Goal: Task Accomplishment & Management: Manage account settings

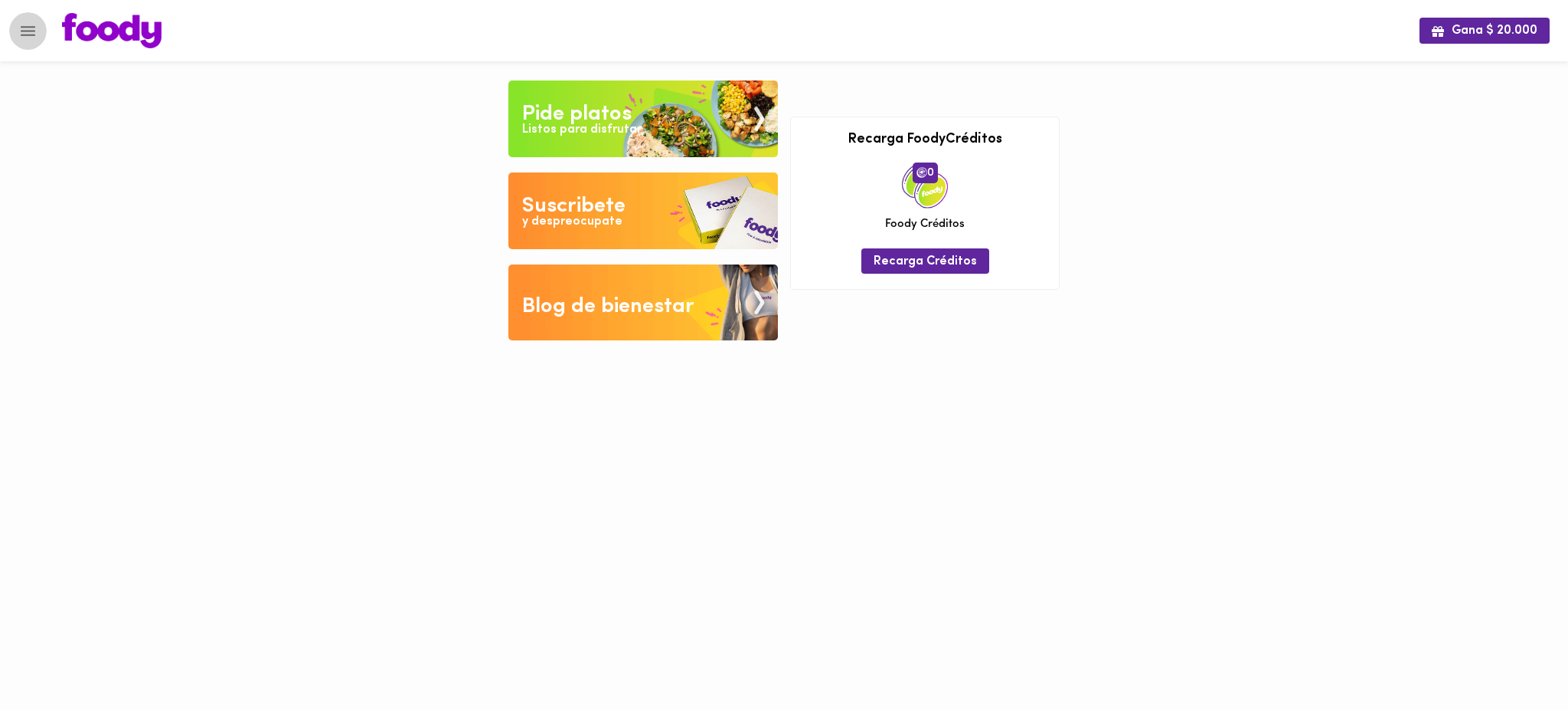
click at [21, 24] on icon "Menu" at bounding box center [28, 31] width 19 height 19
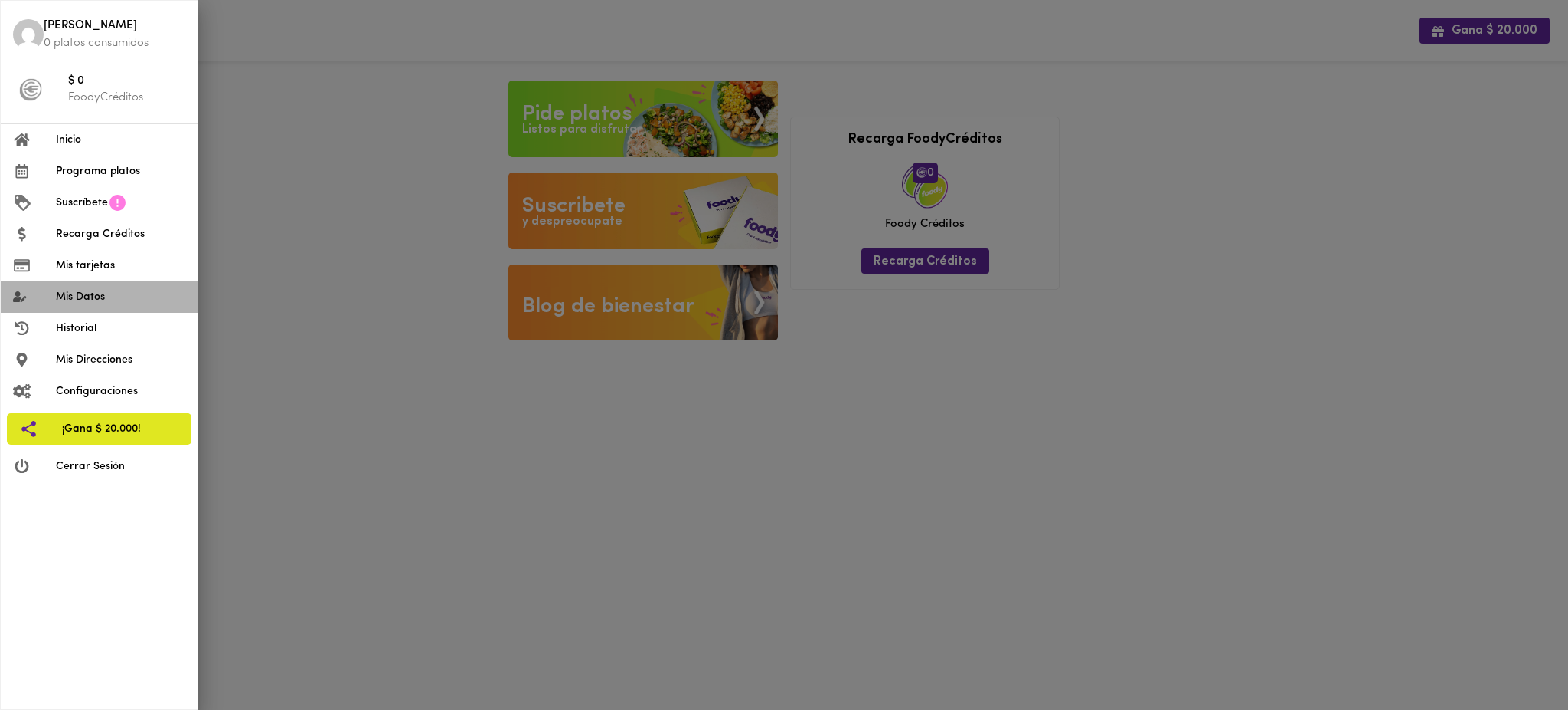
click at [100, 303] on span "Mis Datos" at bounding box center [120, 297] width 130 height 16
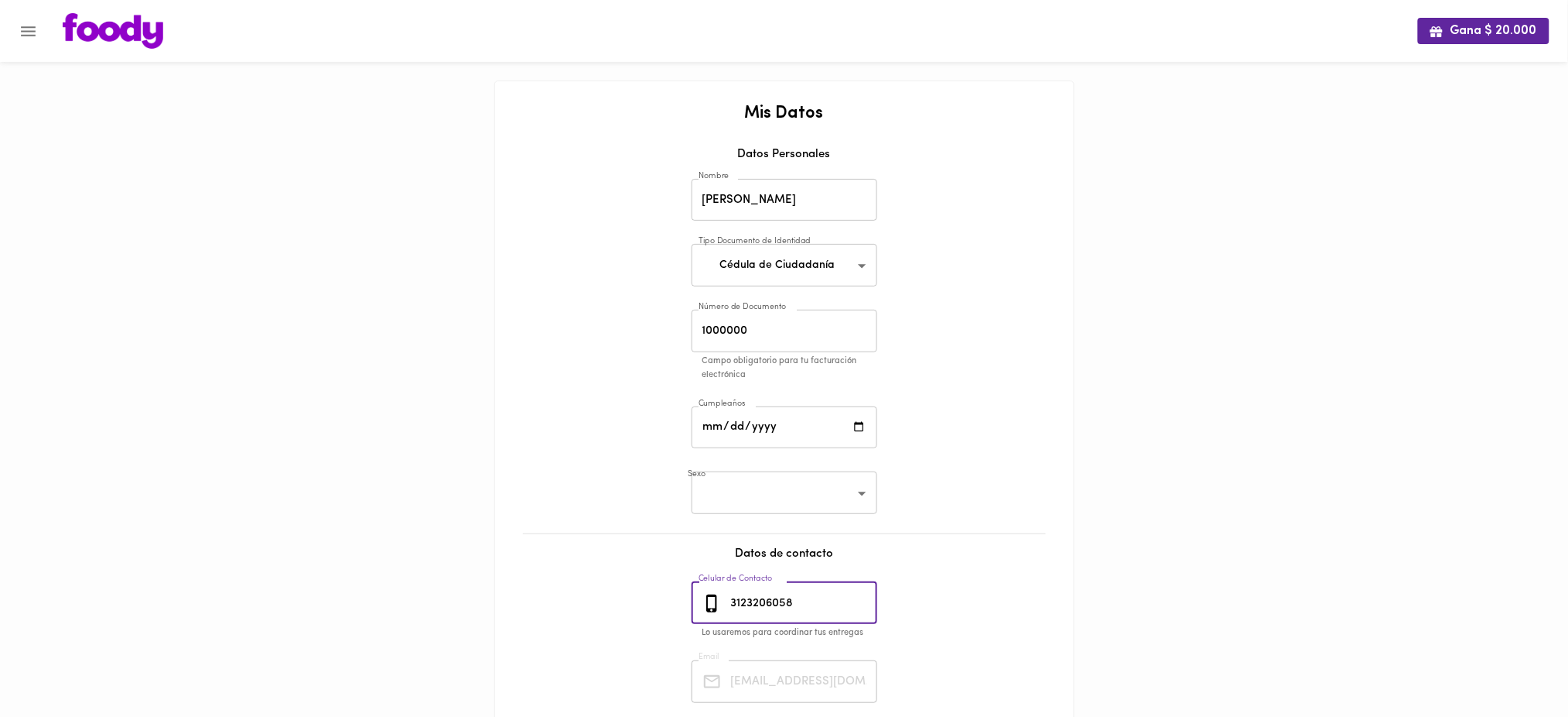
drag, startPoint x: 808, startPoint y: 600, endPoint x: 711, endPoint y: 599, distance: 97.0
click at [711, 599] on div "3123206058 Celular de Contacto" at bounding box center [784, 603] width 186 height 43
click at [23, 30] on icon "Menu" at bounding box center [28, 31] width 15 height 10
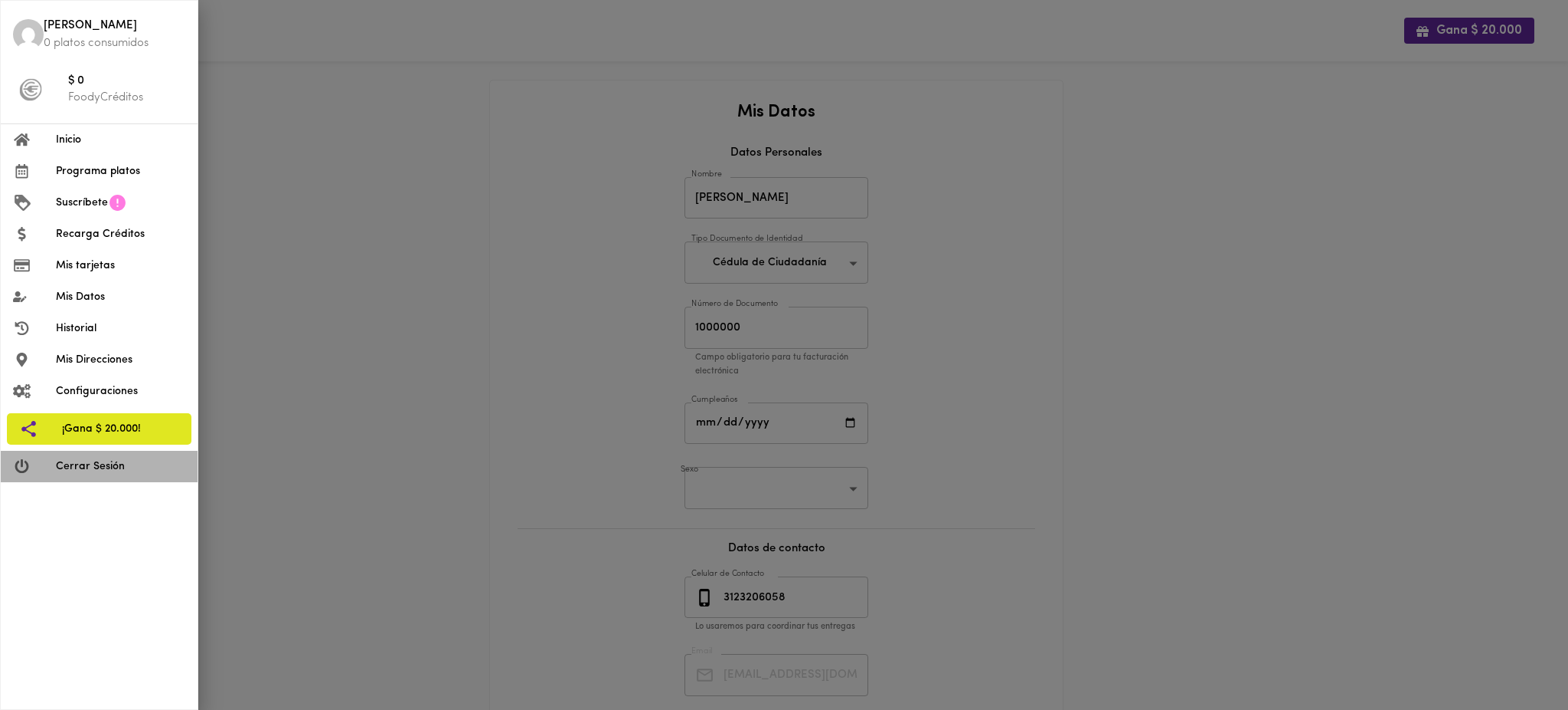
click at [87, 461] on span "Cerrar Sesión" at bounding box center [120, 467] width 130 height 16
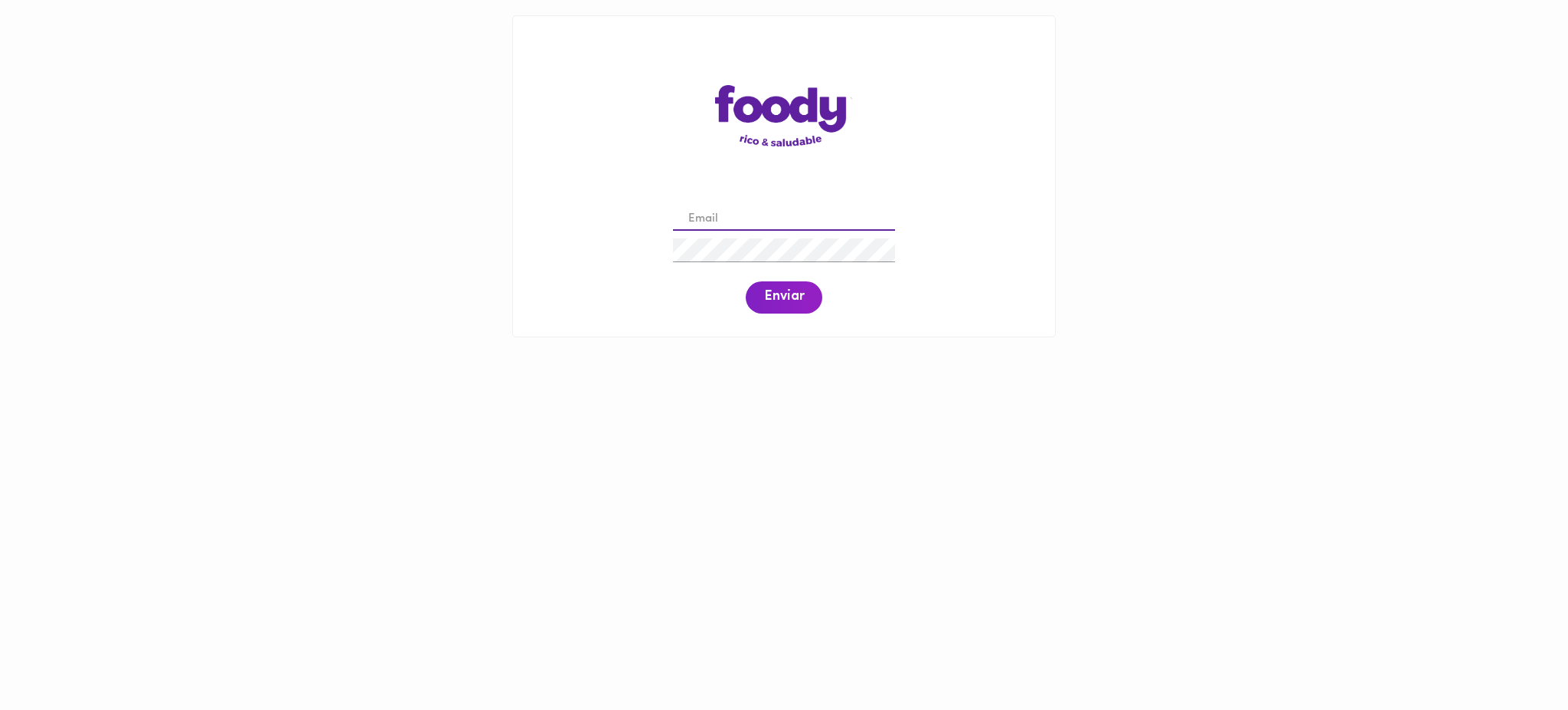
click at [753, 217] on input "email" at bounding box center [784, 219] width 222 height 24
paste input "[DOMAIN_NAME][EMAIL_ADDRESS][DOMAIN_NAME]"
type input "[DOMAIN_NAME][EMAIL_ADDRESS][DOMAIN_NAME]"
click at [789, 303] on span "Enviar" at bounding box center [784, 297] width 40 height 17
